Goal: Transaction & Acquisition: Purchase product/service

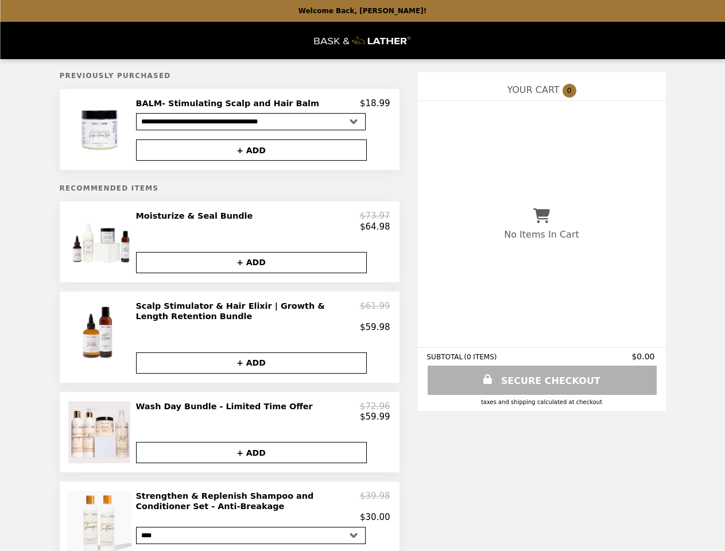
click at [101, 131] on img at bounding box center [100, 129] width 65 height 63
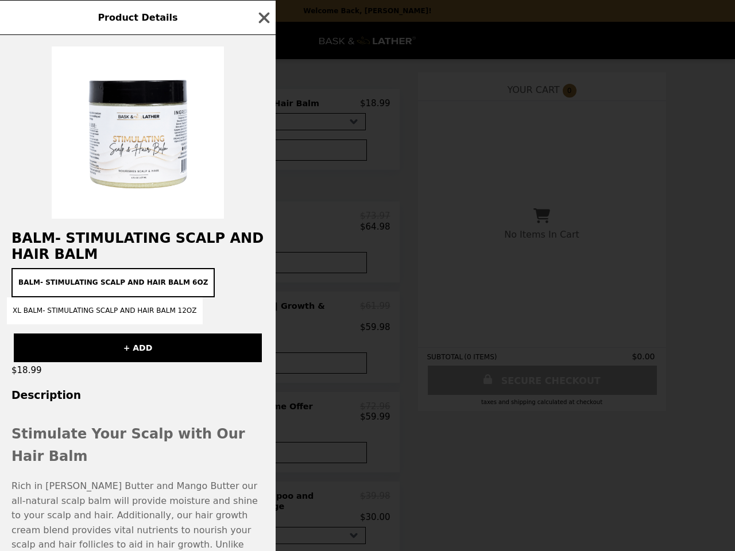
click at [263, 105] on div "Product Details BALM- Stimulating Scalp and Hair Balm BALM- Stimulating Scalp a…" at bounding box center [367, 275] width 735 height 551
click at [252, 152] on div at bounding box center [138, 127] width 276 height 184
click at [101, 247] on div "Product Details BALM- Stimulating Scalp and Hair Balm BALM- Stimulating Scalp a…" at bounding box center [367, 275] width 735 height 551
click at [263, 226] on div "BALM- Stimulating Scalp and Hair Balm BALM- Stimulating Scalp and Hair Balm 6oz…" at bounding box center [138, 293] width 276 height 516
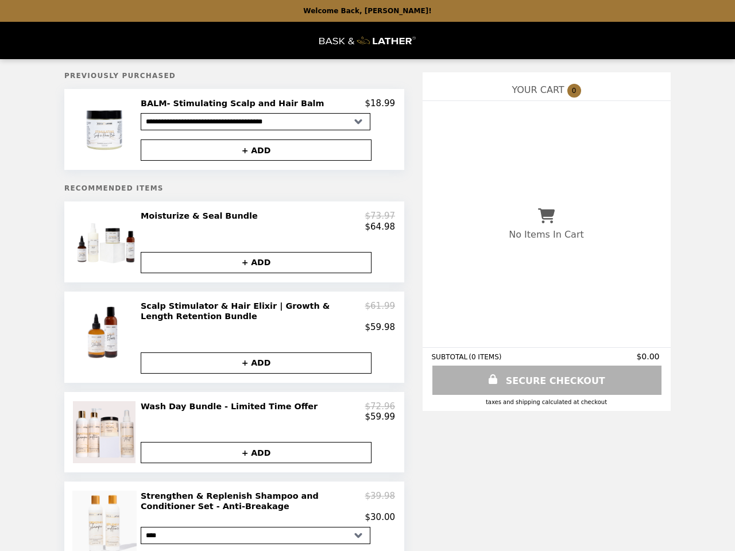
click at [101, 345] on img at bounding box center [105, 333] width 67 height 64
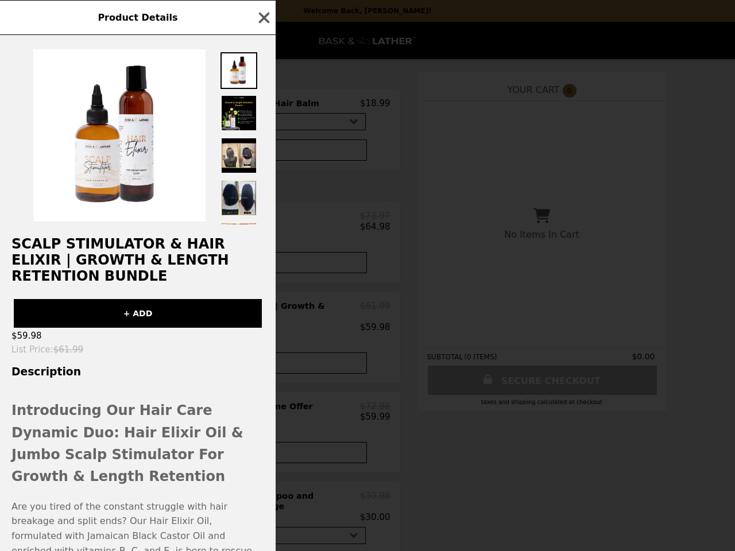
click at [263, 323] on div "Product Details Scalp Stimulator & Hair Elixir | Growth & Length Retention Bund…" at bounding box center [367, 275] width 735 height 551
click at [252, 372] on div "Scalp Stimulator & Hair Elixir | Growth & Length Retention Bundle + ADD $59.98 …" at bounding box center [138, 293] width 276 height 516
click at [101, 443] on div "Product Details Scalp Stimulator & Hair Elixir | Growth & Length Retention Bund…" at bounding box center [367, 275] width 735 height 551
